Goal: Transaction & Acquisition: Purchase product/service

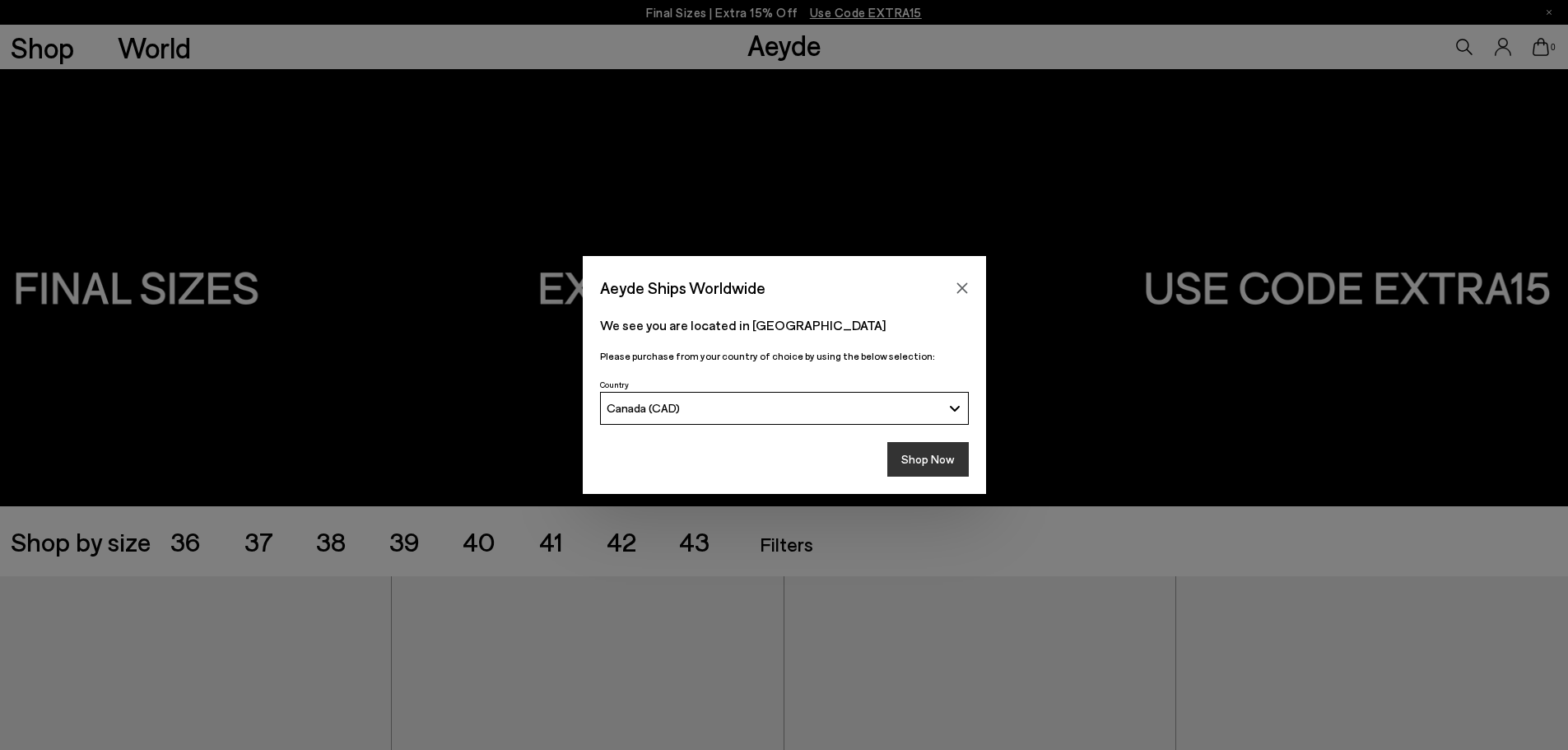
click at [912, 462] on button "Shop Now" at bounding box center [928, 459] width 81 height 35
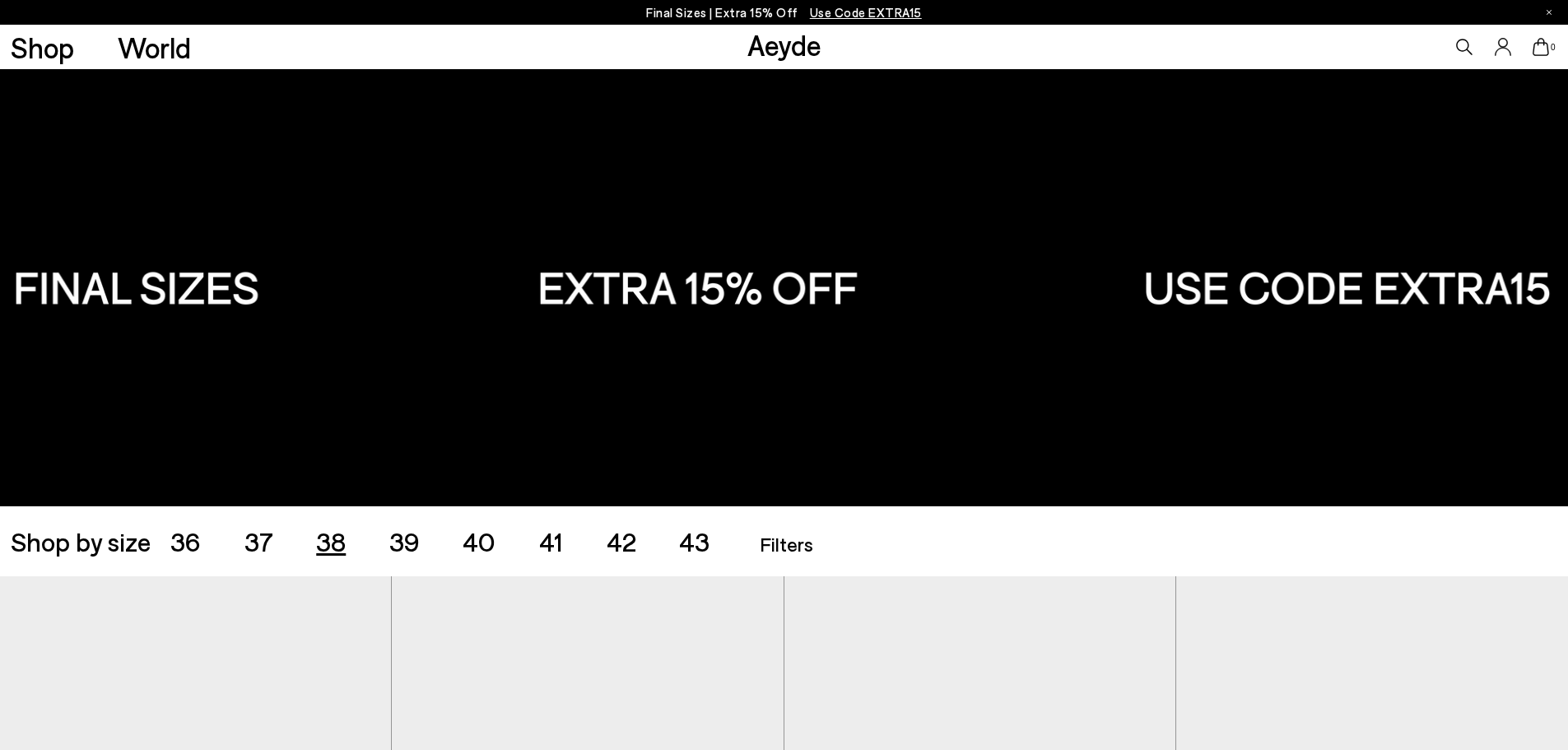
click at [327, 539] on span "38" at bounding box center [330, 540] width 29 height 31
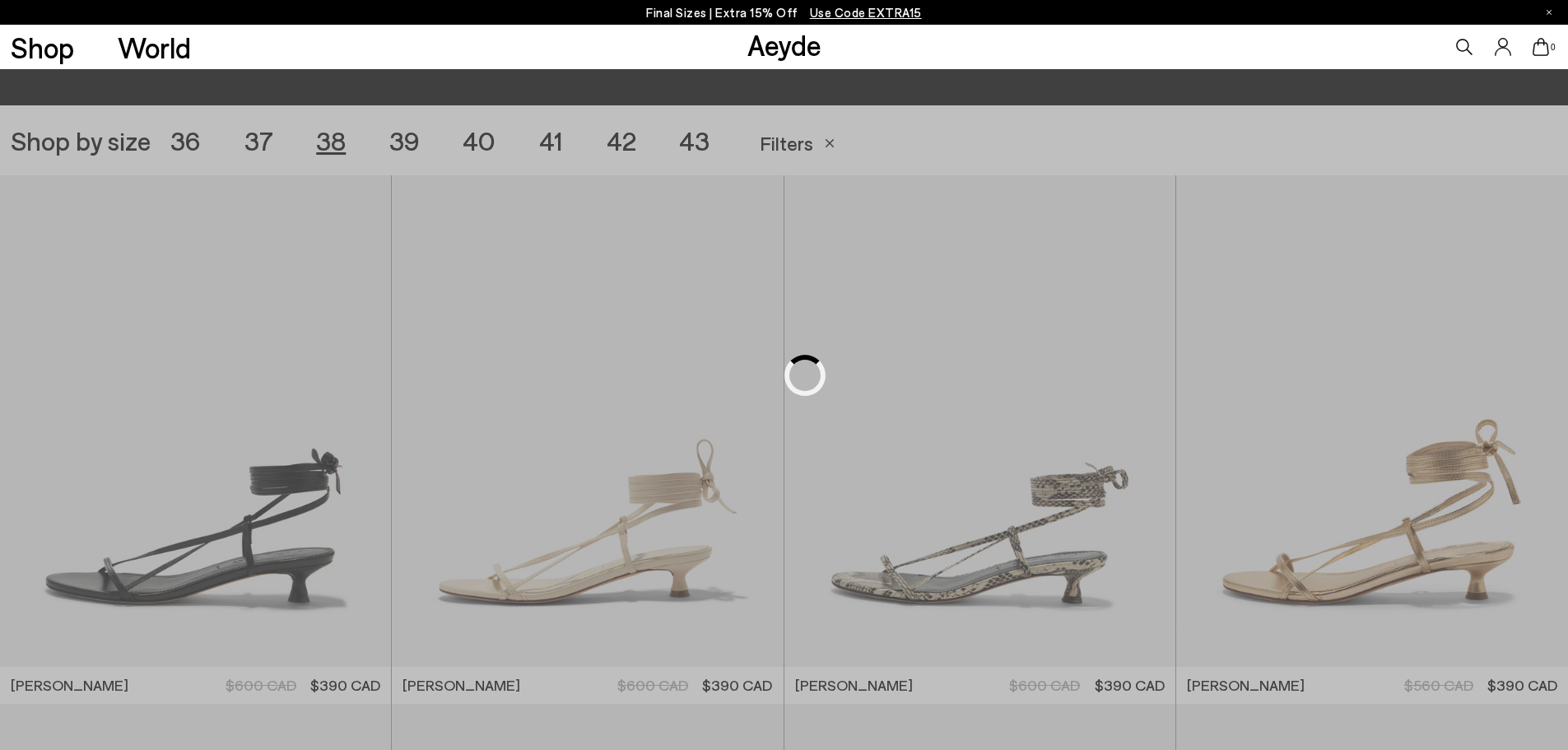
scroll to position [437, 0]
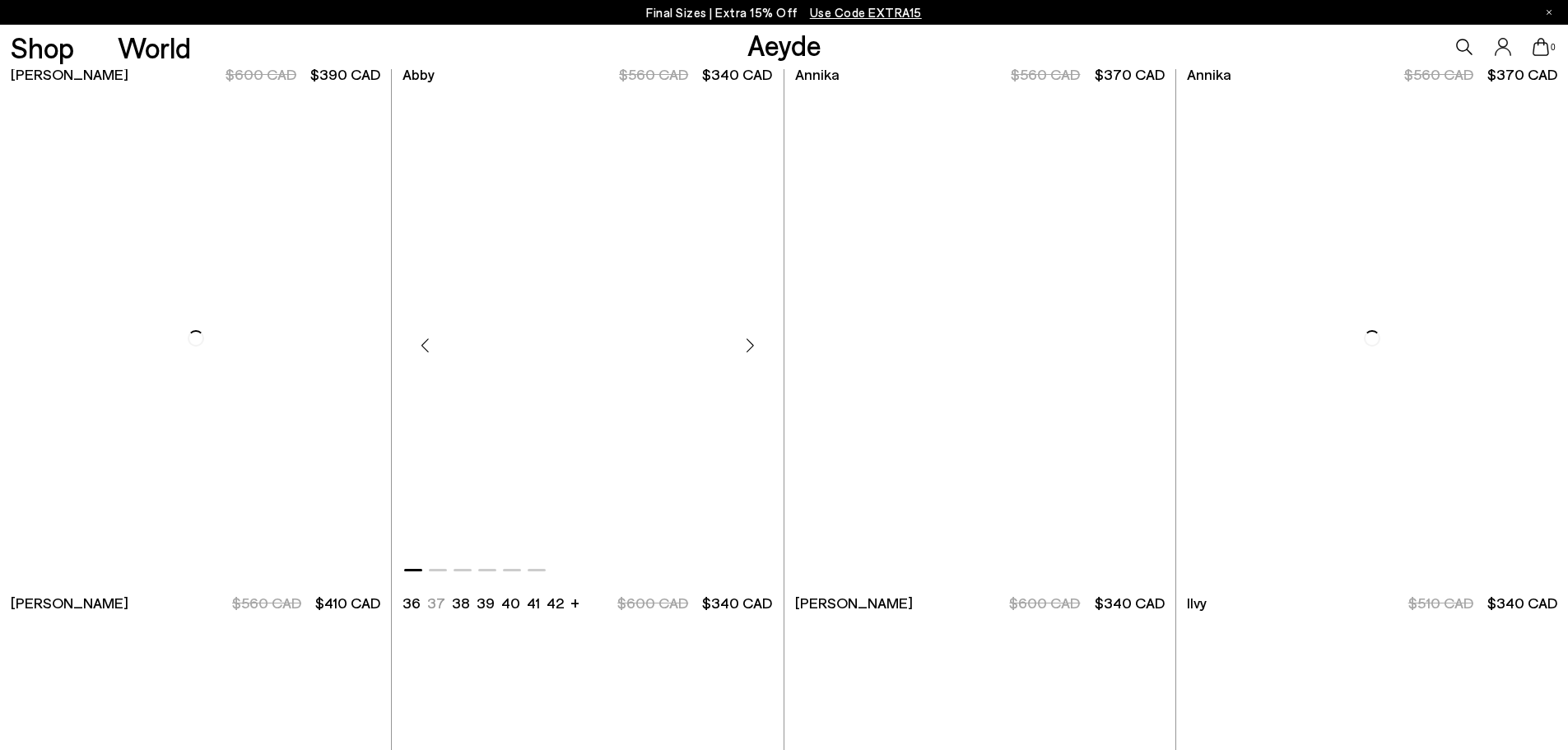
scroll to position [1589, 0]
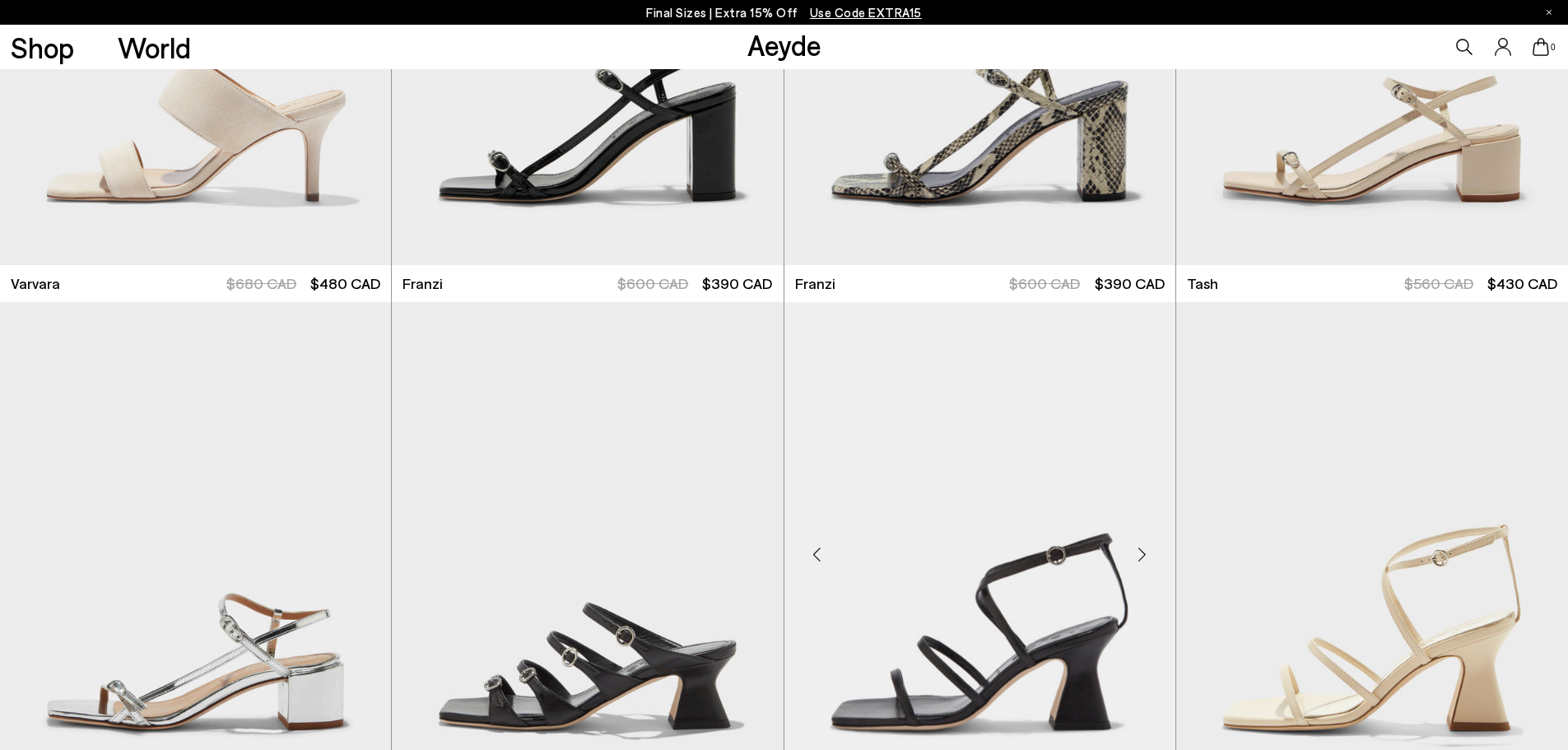
scroll to position [3976, 0]
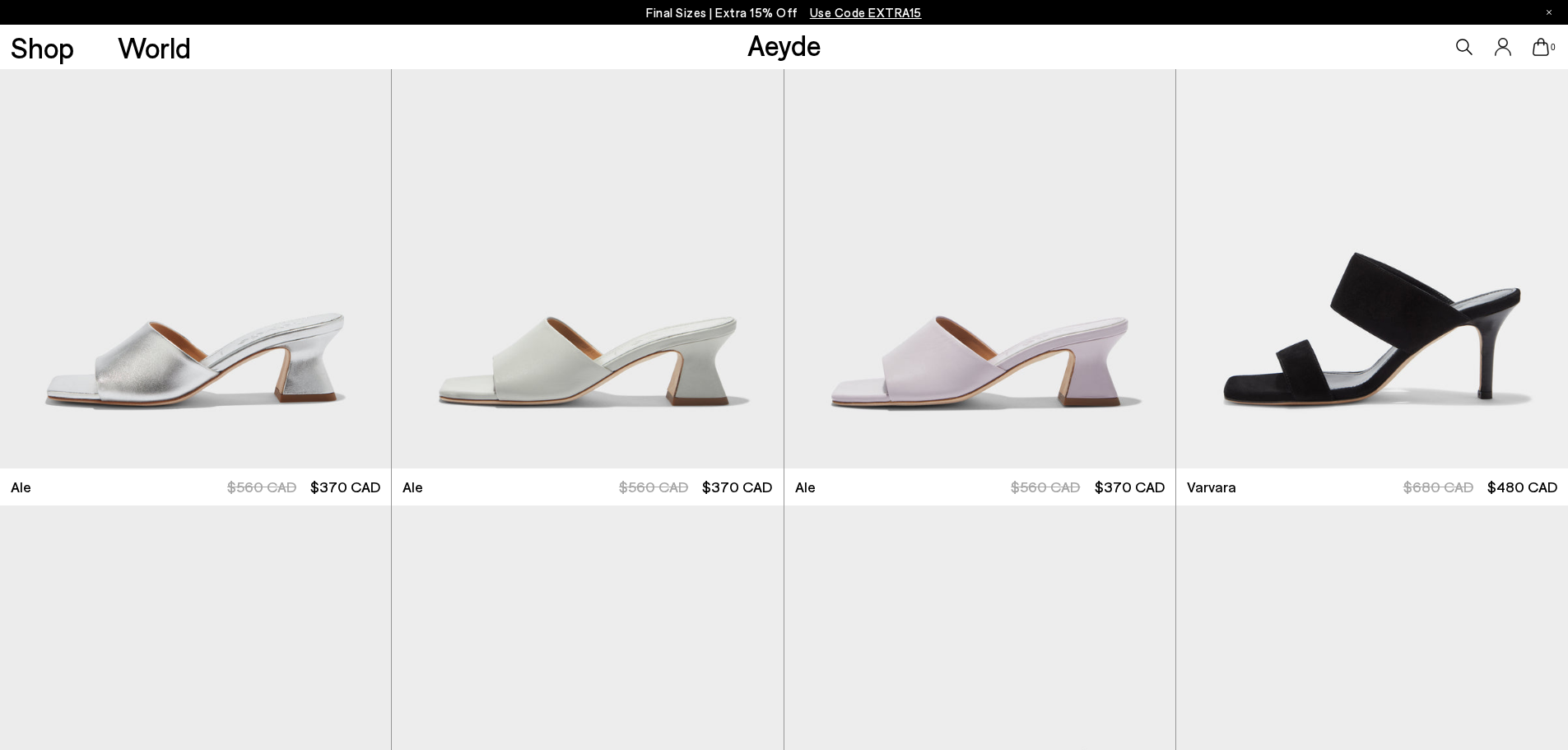
scroll to position [3153, 0]
